Goal: Transaction & Acquisition: Purchase product/service

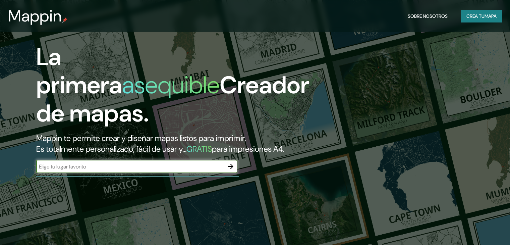
click at [142, 163] on input "text" at bounding box center [130, 167] width 188 height 8
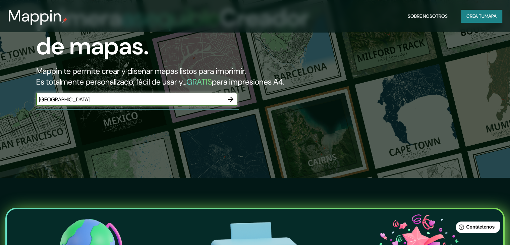
type input "[GEOGRAPHIC_DATA]"
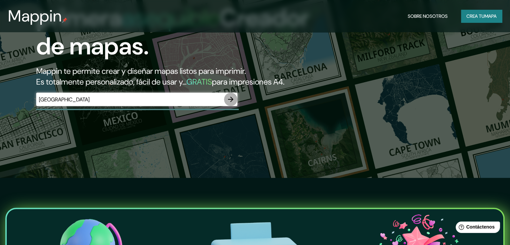
click at [224, 106] on button "button" at bounding box center [230, 99] width 13 height 13
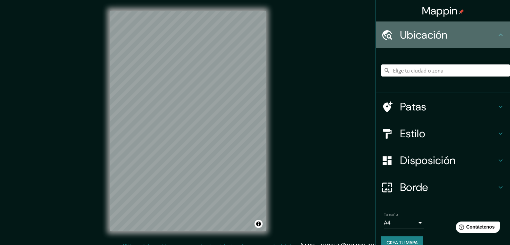
click at [434, 30] on font "Ubicación" at bounding box center [424, 35] width 48 height 14
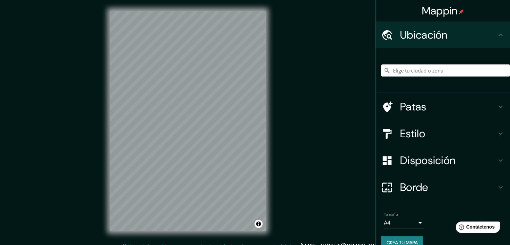
click at [397, 66] on input "Elige tu ciudad o zona" at bounding box center [445, 70] width 129 height 12
click at [394, 71] on input "Elige tu ciudad o zona" at bounding box center [445, 70] width 129 height 12
click at [423, 70] on input "[GEOGRAPHIC_DATA], [GEOGRAPHIC_DATA]" at bounding box center [445, 70] width 129 height 12
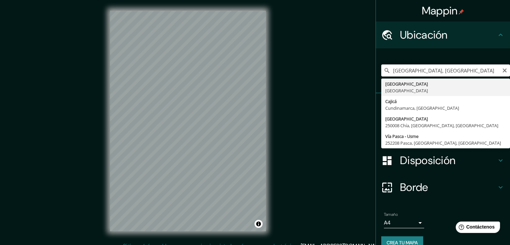
click at [411, 67] on input "[GEOGRAPHIC_DATA], [GEOGRAPHIC_DATA]" at bounding box center [445, 70] width 129 height 12
paste input "[GEOGRAPHIC_DATA]"
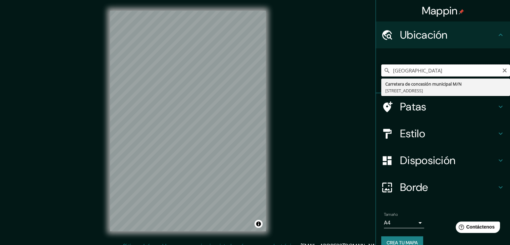
type input "[GEOGRAPHIC_DATA]"
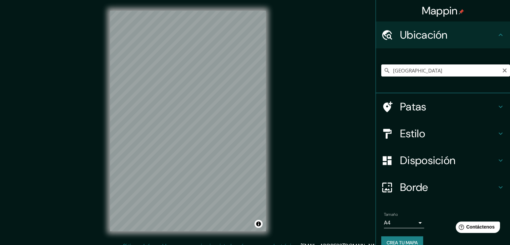
click at [435, 65] on div "[GEOGRAPHIC_DATA] Carretera de concesión municipal M/[GEOGRAPHIC_DATA]" at bounding box center [445, 70] width 129 height 12
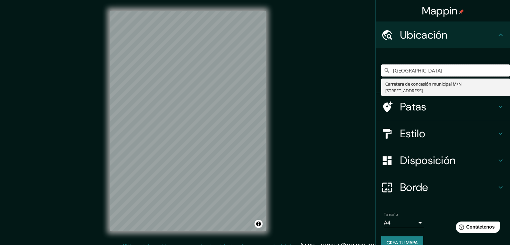
drag, startPoint x: 435, startPoint y: 69, endPoint x: 346, endPoint y: 87, distance: 90.7
click at [346, 87] on div "Mappin Ubicación [GEOGRAPHIC_DATA] Carretera de concesión municipal M/[GEOGRAPH…" at bounding box center [255, 126] width 510 height 252
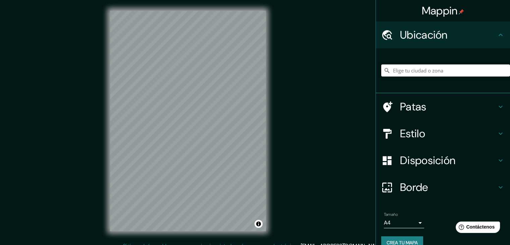
click at [404, 73] on div at bounding box center [445, 71] width 129 height 34
drag, startPoint x: 404, startPoint y: 71, endPoint x: 399, endPoint y: 72, distance: 4.4
click at [404, 71] on input "Elige tu ciudad o zona" at bounding box center [445, 70] width 129 height 12
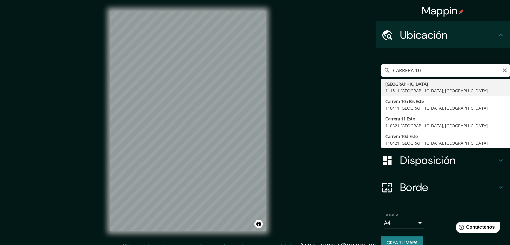
drag, startPoint x: 419, startPoint y: 71, endPoint x: 409, endPoint y: 73, distance: 10.1
click at [415, 72] on input "CARRERA 10" at bounding box center [445, 70] width 129 height 12
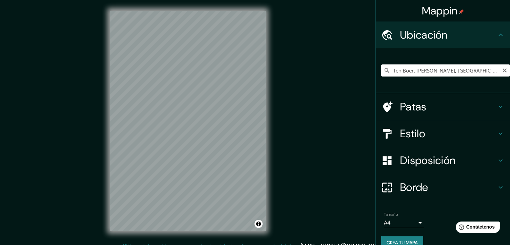
click at [421, 64] on div "Ten Boer, [PERSON_NAME], [GEOGRAPHIC_DATA] Diez bóer [PERSON_NAME], [GEOGRAPHIC…" at bounding box center [445, 70] width 129 height 12
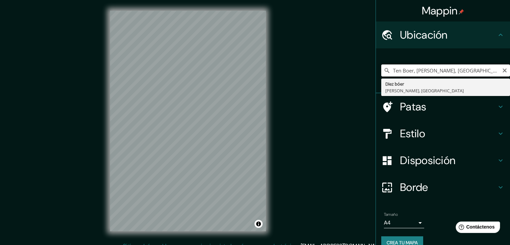
click at [396, 69] on input "Ten Boer, [PERSON_NAME], [GEOGRAPHIC_DATA]" at bounding box center [445, 70] width 129 height 12
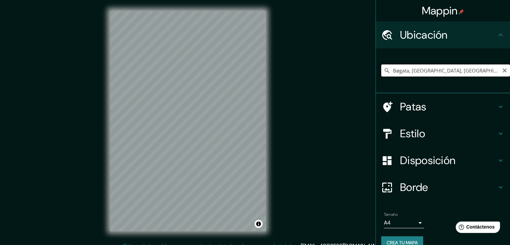
click at [423, 72] on input "Bøgata, [GEOGRAPHIC_DATA], [GEOGRAPHIC_DATA]" at bounding box center [445, 70] width 129 height 12
click at [422, 71] on input "Bøgata, [GEOGRAPHIC_DATA], [GEOGRAPHIC_DATA]" at bounding box center [445, 70] width 129 height 12
click at [422, 70] on input "Bøgata, [GEOGRAPHIC_DATA], [GEOGRAPHIC_DATA]" at bounding box center [445, 70] width 129 height 12
click at [422, 69] on input "Bøgata, [GEOGRAPHIC_DATA], [GEOGRAPHIC_DATA]" at bounding box center [445, 70] width 129 height 12
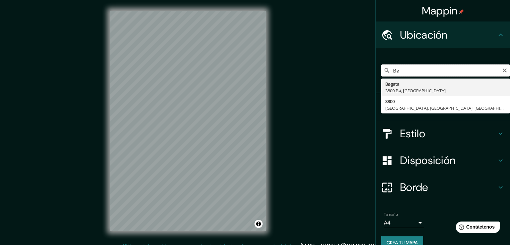
type input "B"
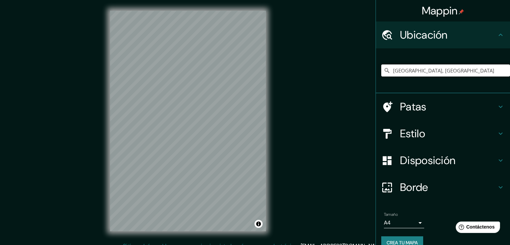
type input "[GEOGRAPHIC_DATA], [GEOGRAPHIC_DATA]"
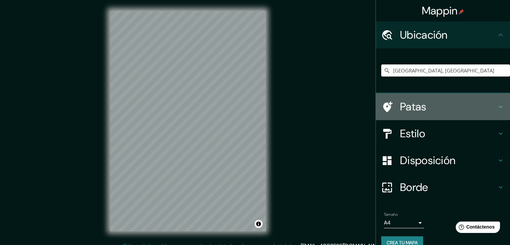
click at [485, 100] on h4 "Patas" at bounding box center [448, 106] width 97 height 13
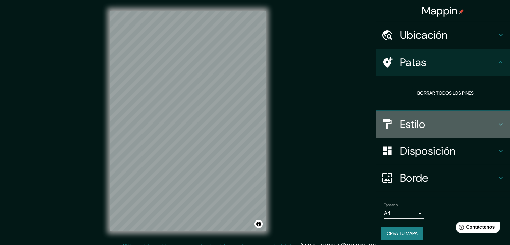
click at [481, 129] on h4 "Estilo" at bounding box center [448, 123] width 97 height 13
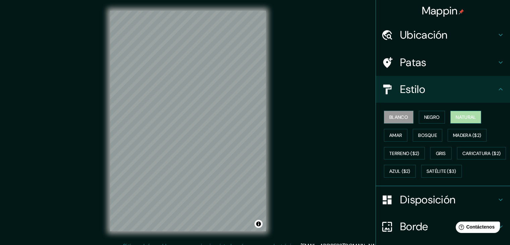
click at [469, 120] on font "Natural" at bounding box center [465, 117] width 20 height 9
click at [431, 149] on button "Gris" at bounding box center [440, 153] width 21 height 13
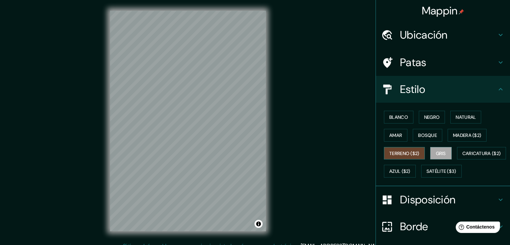
click at [391, 152] on font "Terreno ($2)" at bounding box center [404, 153] width 30 height 6
click at [394, 155] on font "Terreno ($2)" at bounding box center [404, 153] width 30 height 6
click at [426, 174] on font "Satélite ($3)" at bounding box center [441, 171] width 30 height 6
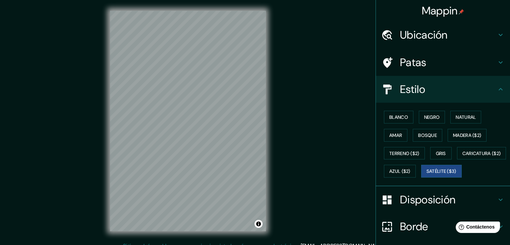
click at [438, 39] on font "Ubicación" at bounding box center [424, 35] width 48 height 14
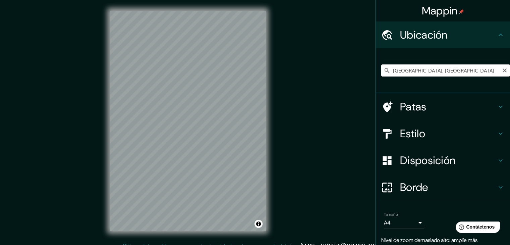
click at [422, 68] on input "[GEOGRAPHIC_DATA], [GEOGRAPHIC_DATA]" at bounding box center [445, 70] width 129 height 12
click at [409, 76] on div at bounding box center [445, 76] width 129 height 0
click at [298, 132] on div "Mappin Ubicación [GEOGRAPHIC_DATA], [GEOGRAPHIC_DATA] [GEOGRAPHIC_DATA] [GEOGRA…" at bounding box center [255, 126] width 510 height 252
click at [412, 70] on input "[GEOGRAPHIC_DATA], [GEOGRAPHIC_DATA]" at bounding box center [445, 70] width 129 height 12
click at [471, 105] on h4 "Patas" at bounding box center [448, 106] width 97 height 13
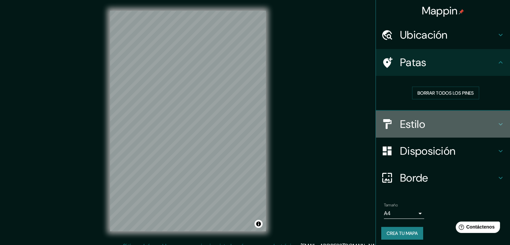
click at [465, 122] on h4 "Estilo" at bounding box center [448, 123] width 97 height 13
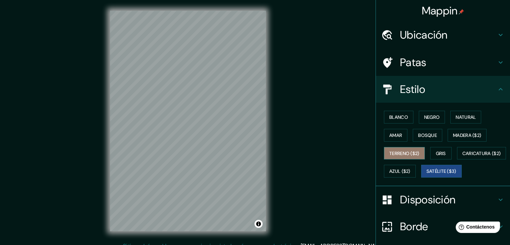
click at [412, 150] on font "Terreno ($2)" at bounding box center [404, 153] width 30 height 6
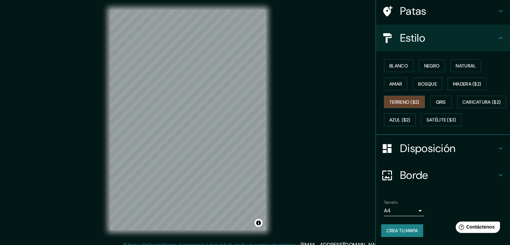
scroll to position [8, 0]
